Goal: Transaction & Acquisition: Subscribe to service/newsletter

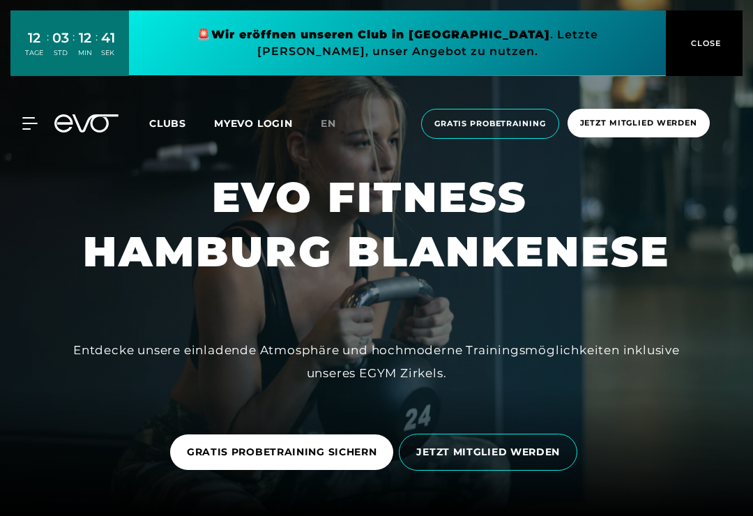
click at [660, 124] on span "Jetzt Mitglied werden" at bounding box center [638, 123] width 117 height 12
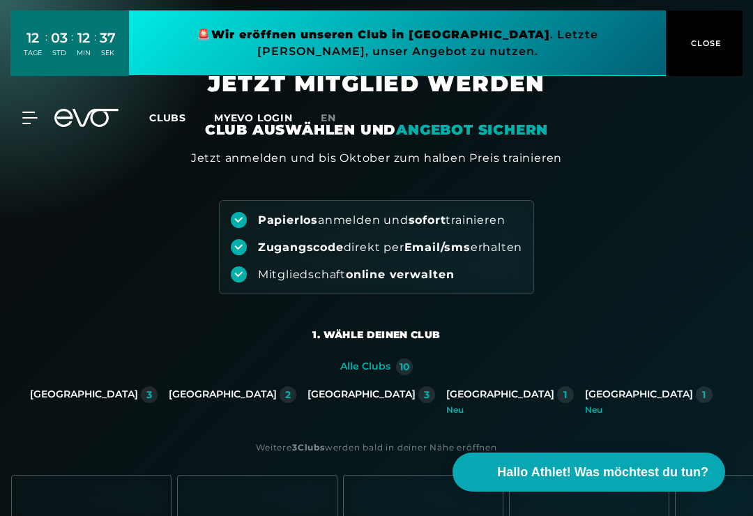
click at [365, 392] on div "[GEOGRAPHIC_DATA]" at bounding box center [361, 394] width 108 height 13
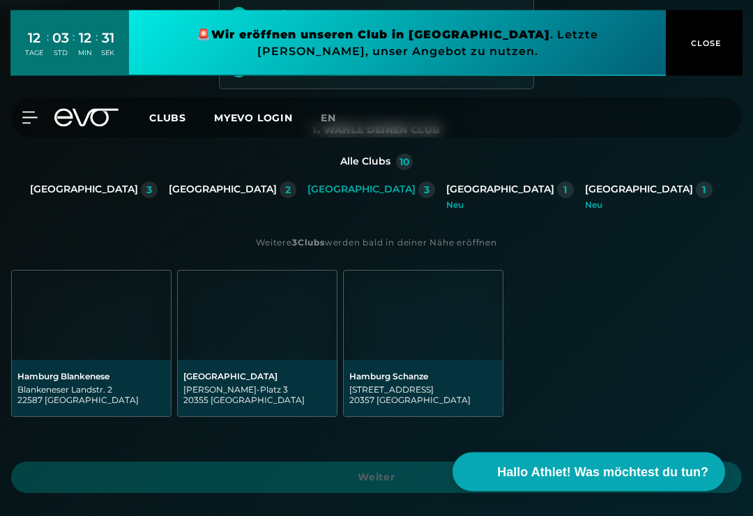
scroll to position [205, 0]
click at [102, 376] on div "Hamburg Blankenese" at bounding box center [91, 376] width 148 height 10
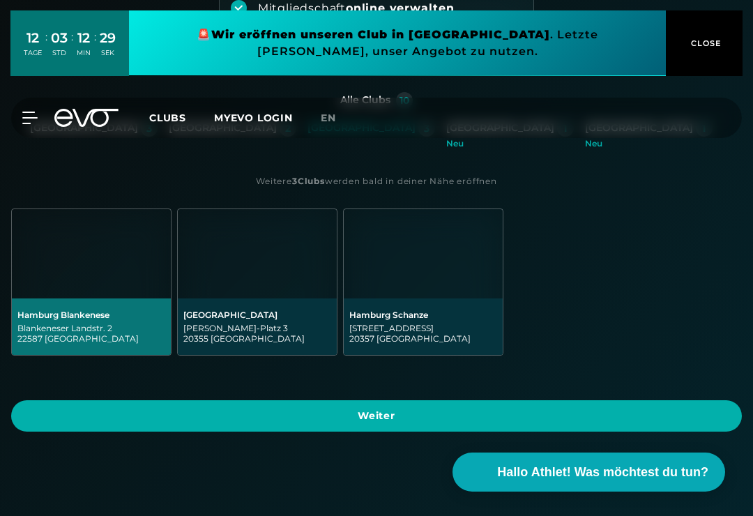
scroll to position [358, 0]
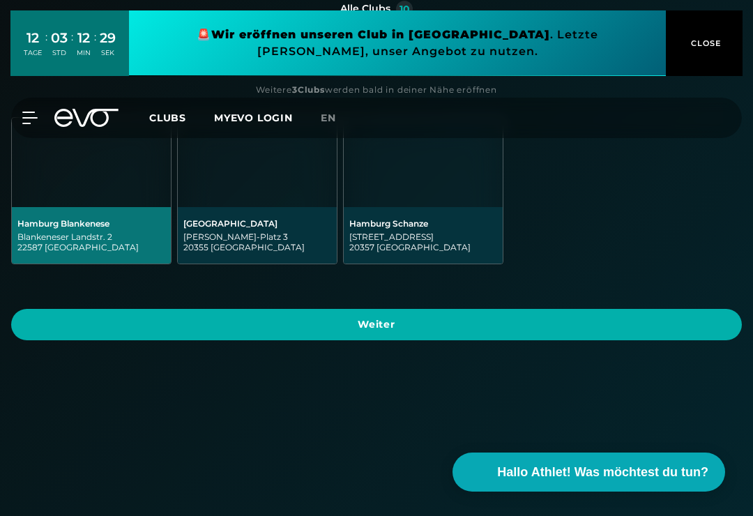
click at [409, 328] on span "Weiter" at bounding box center [376, 324] width 697 height 15
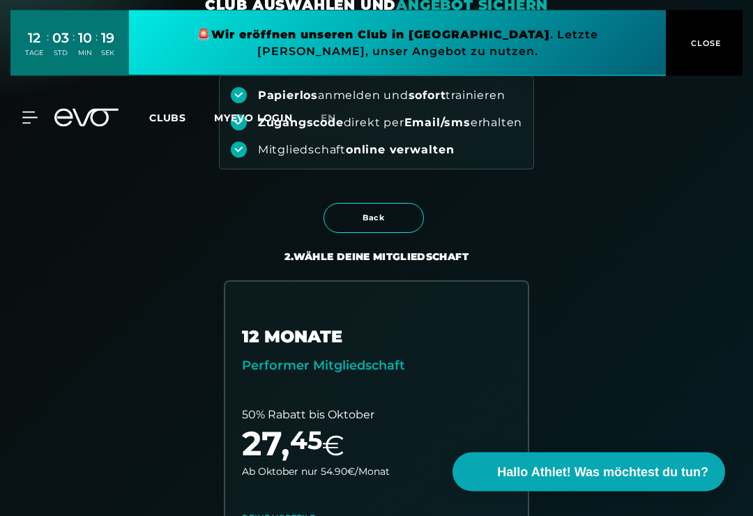
scroll to position [0, 0]
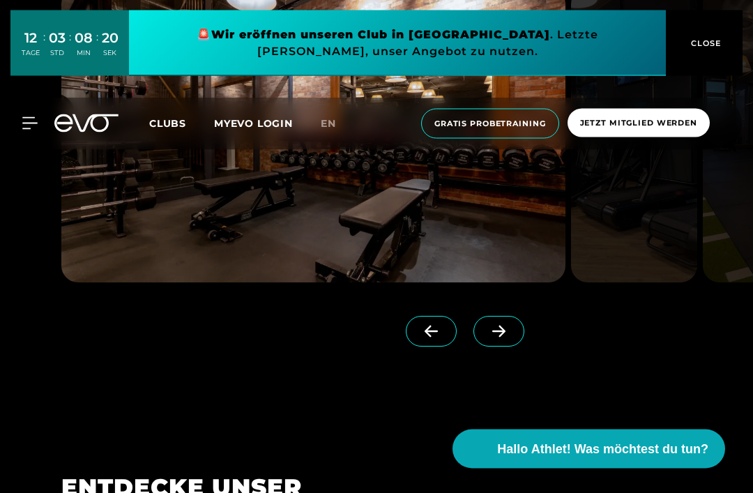
scroll to position [1215, 0]
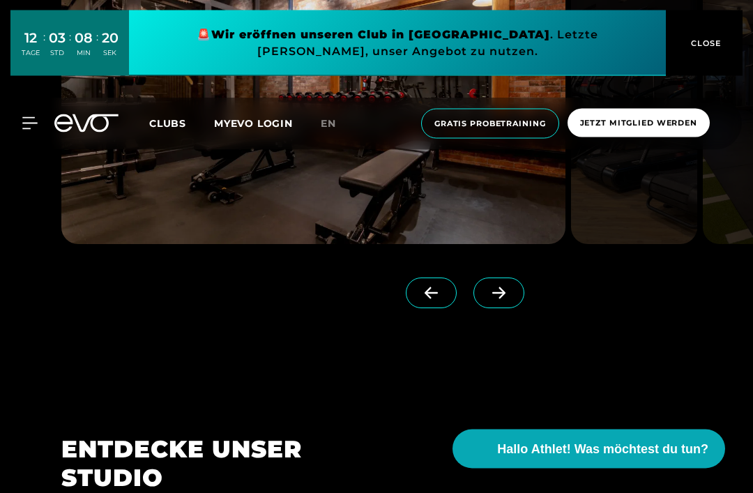
click at [515, 309] on span at bounding box center [498, 293] width 51 height 31
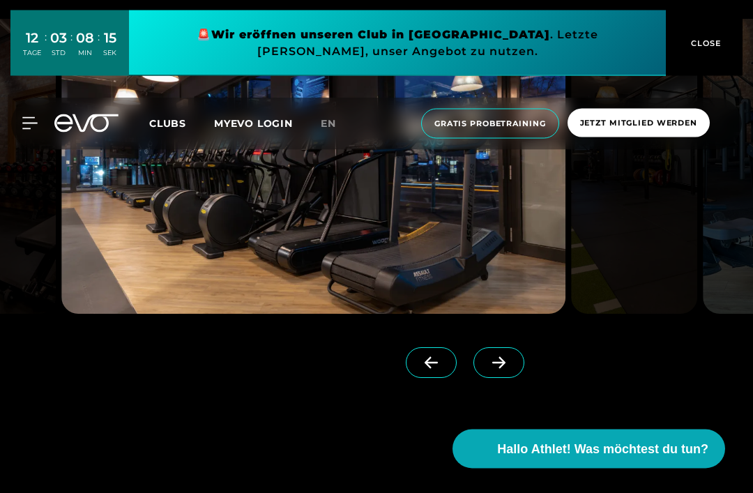
scroll to position [1146, 0]
click at [505, 369] on icon at bounding box center [498, 362] width 24 height 13
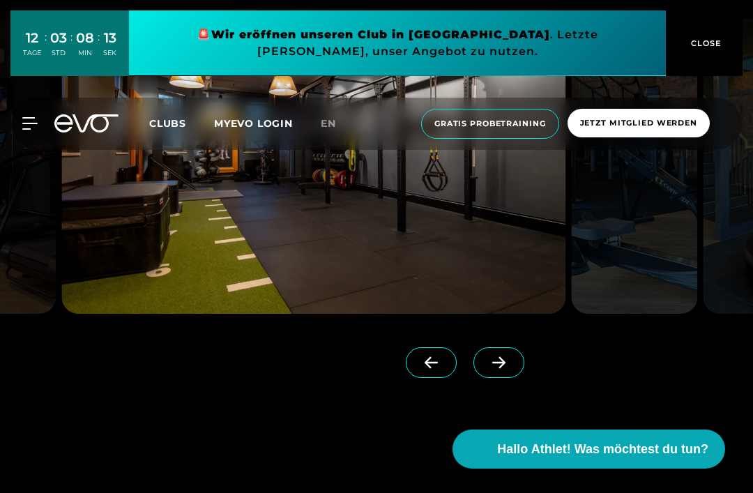
click at [509, 369] on icon at bounding box center [498, 362] width 24 height 13
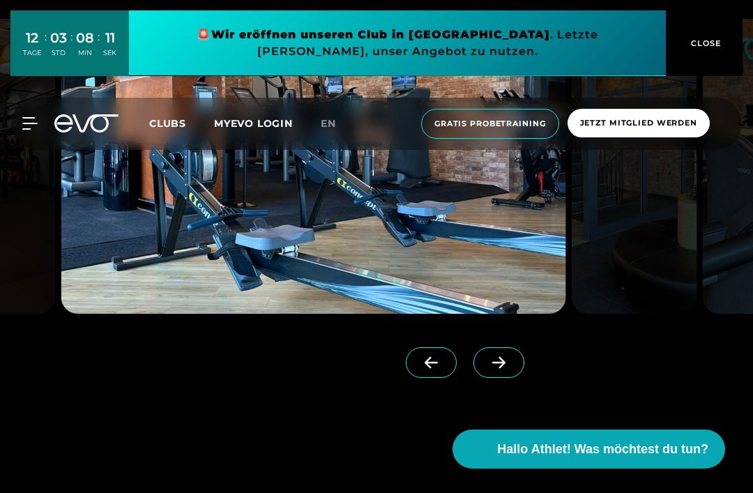
click at [506, 369] on icon at bounding box center [498, 362] width 24 height 13
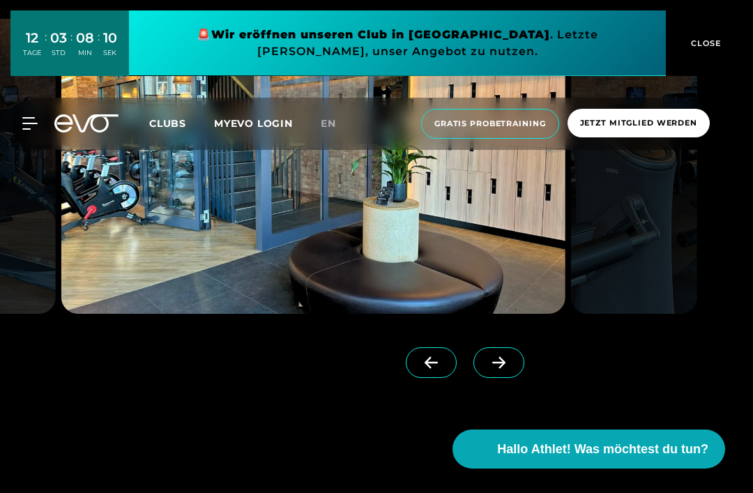
click at [503, 378] on span at bounding box center [498, 362] width 51 height 31
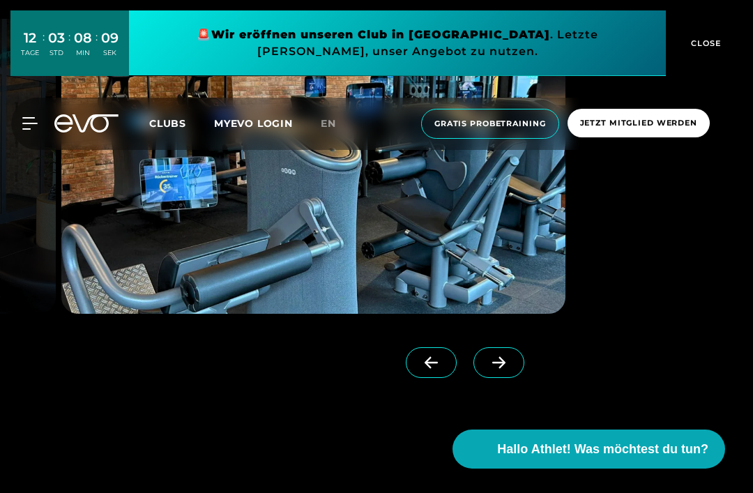
click at [502, 369] on icon at bounding box center [498, 362] width 24 height 13
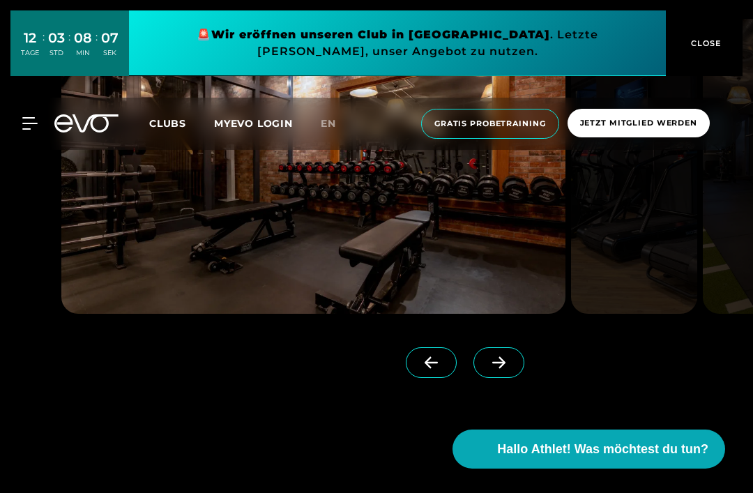
scroll to position [1190, 0]
